Goal: Navigation & Orientation: Go to known website

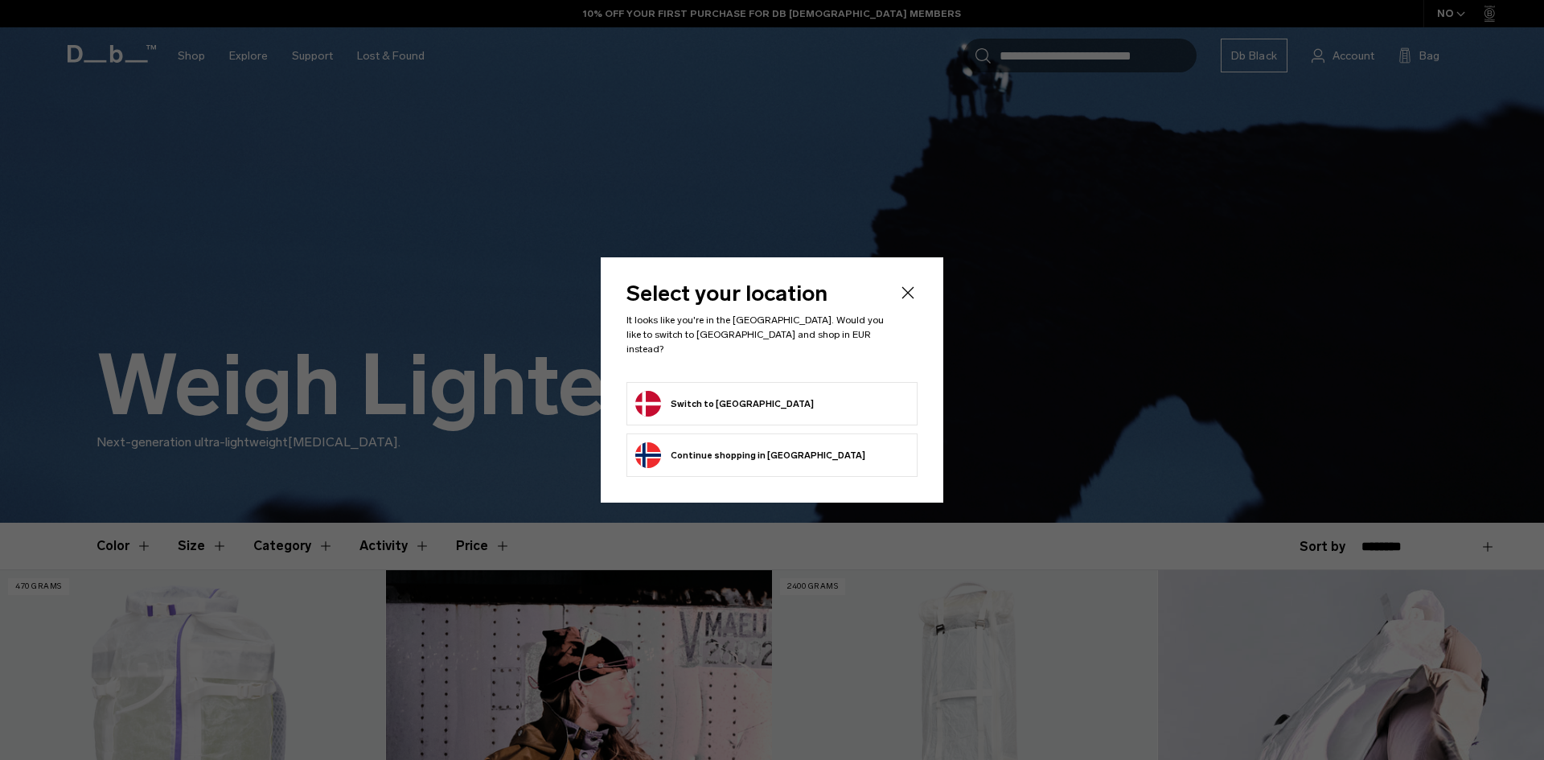
click at [680, 397] on button "Switch to Denmark" at bounding box center [724, 404] width 179 height 26
